Goal: Task Accomplishment & Management: Manage account settings

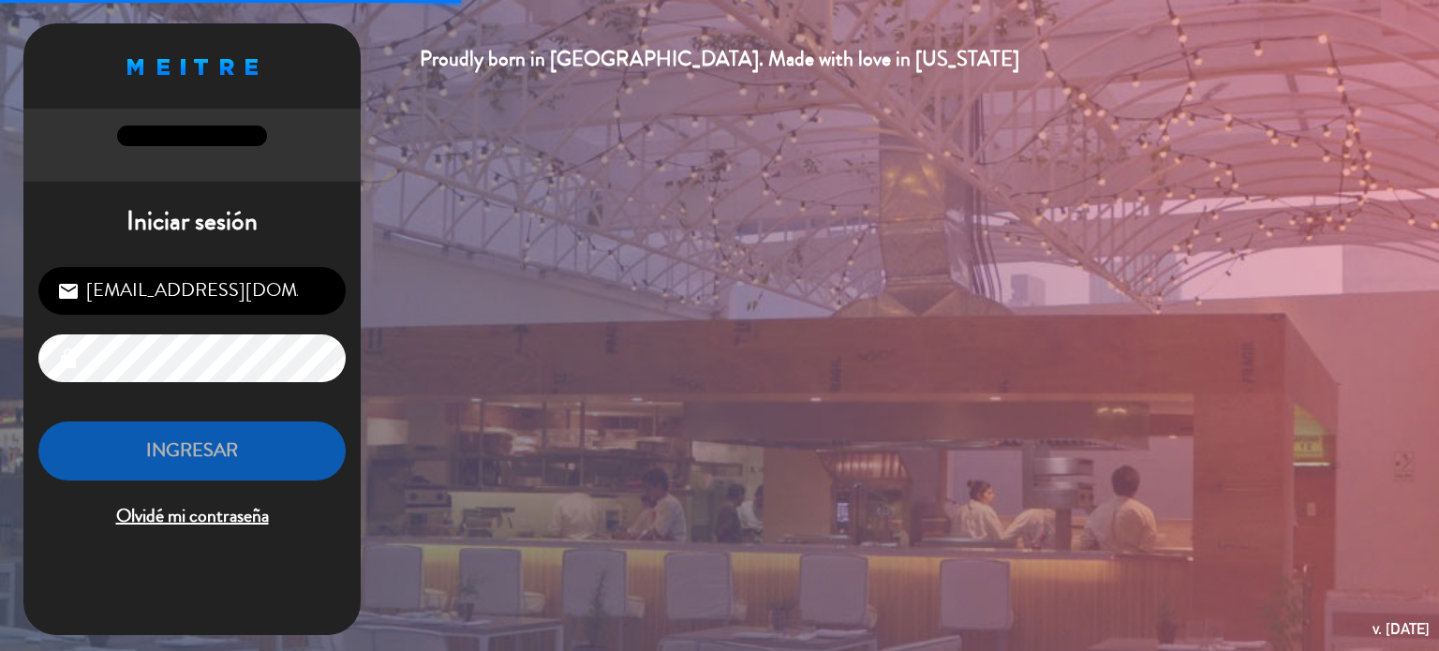
click at [156, 295] on input "[EMAIL_ADDRESS][DOMAIN_NAME]" at bounding box center [191, 291] width 307 height 48
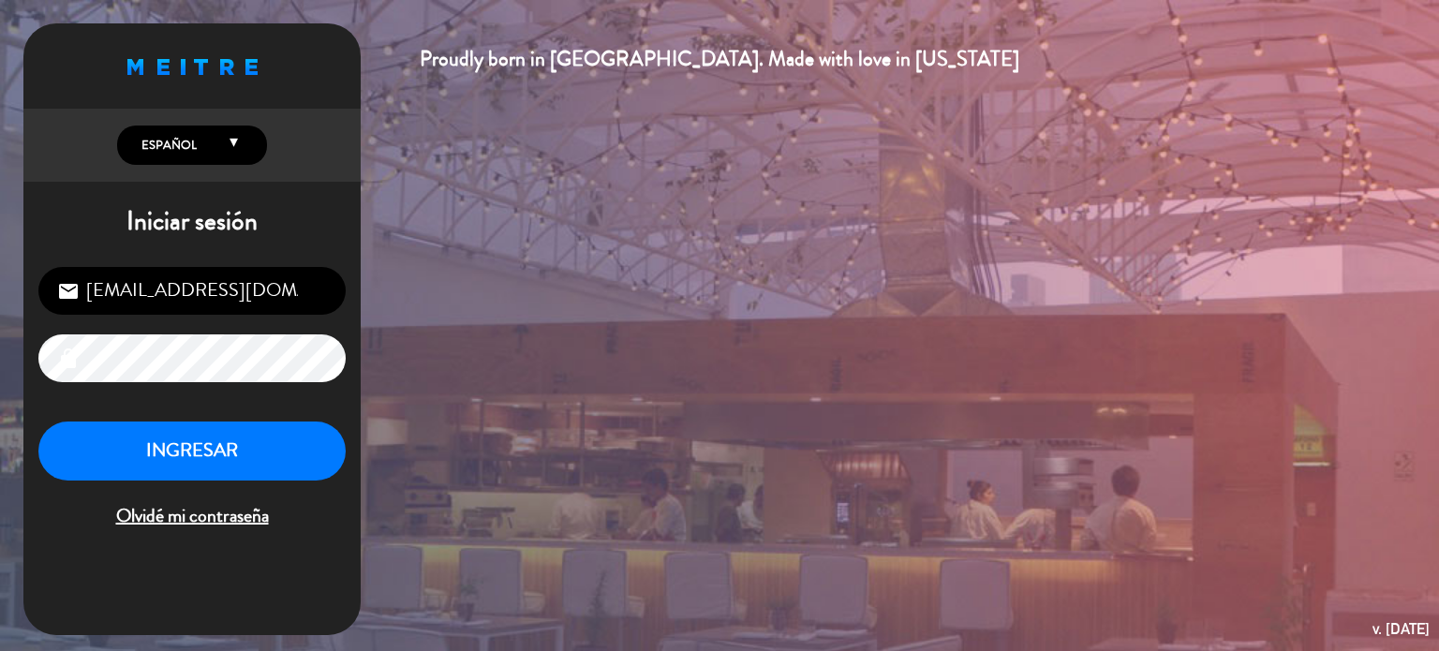
click at [309, 302] on input "[EMAIL_ADDRESS][DOMAIN_NAME]" at bounding box center [191, 291] width 307 height 48
type input "[PERSON_NAME][EMAIL_ADDRESS][DOMAIN_NAME]"
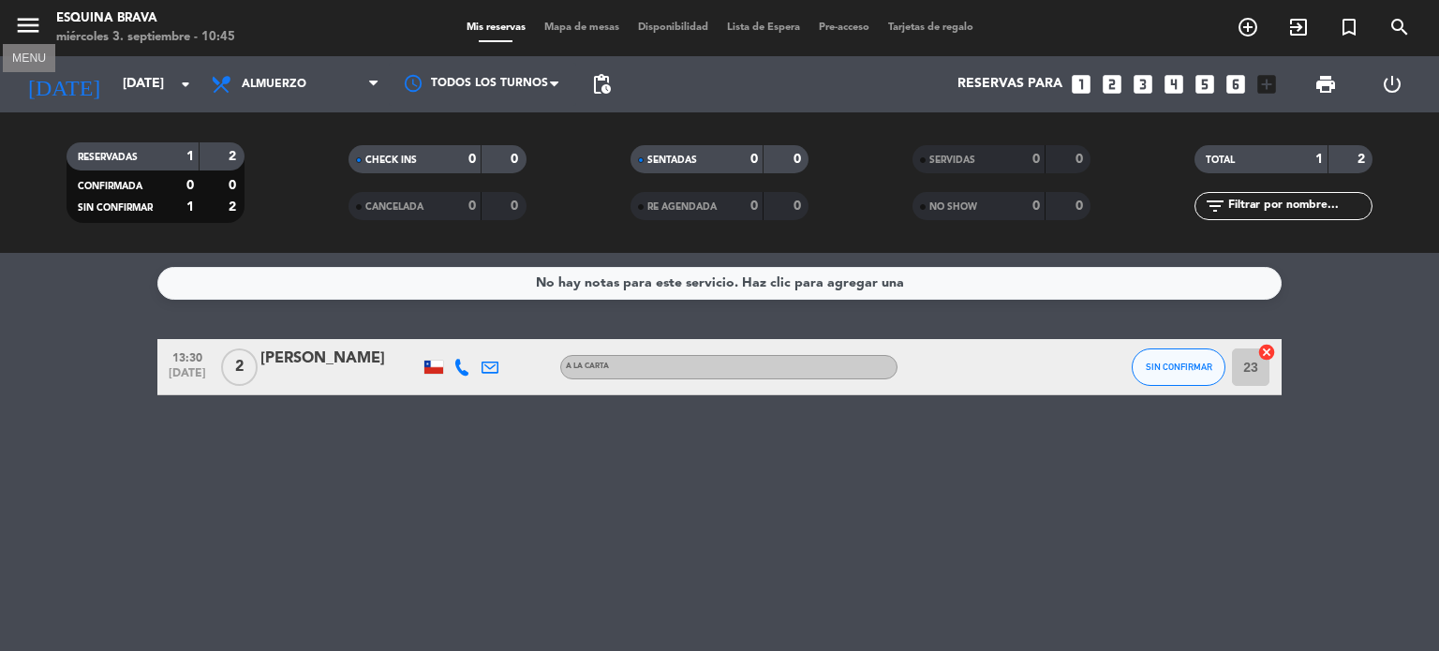
click at [33, 25] on icon "menu" at bounding box center [28, 25] width 28 height 28
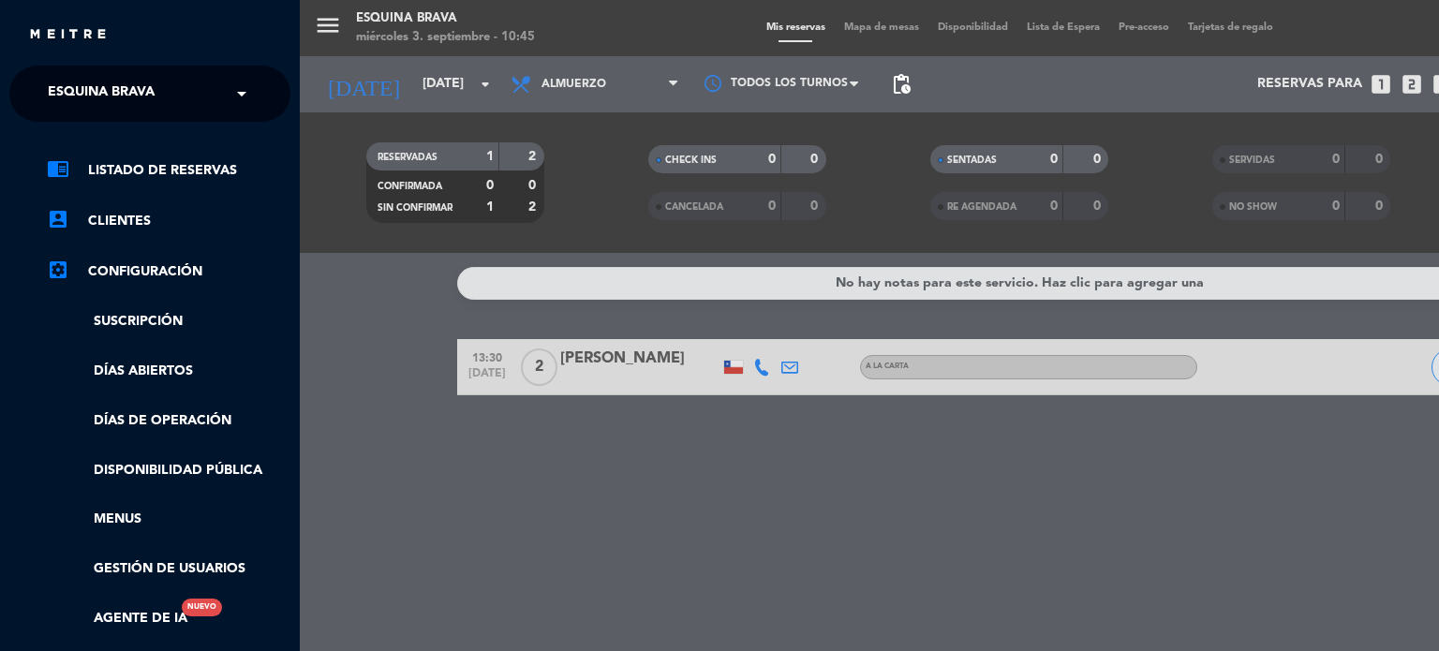
click at [234, 92] on span at bounding box center [247, 93] width 32 height 39
click at [637, 43] on div "menu Esquina Brava [DATE] 3. septiembre - 10:45 Mis reservas Mapa de mesas Disp…" at bounding box center [1019, 325] width 1439 height 651
